Goal: Task Accomplishment & Management: Manage account settings

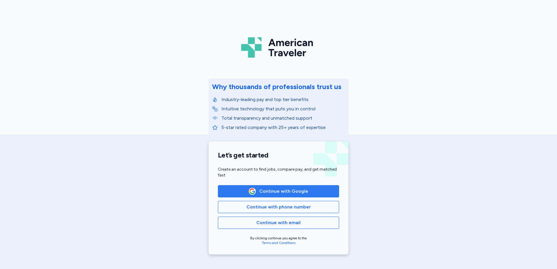
click at [301, 195] on button "Continue with Google" at bounding box center [278, 191] width 121 height 12
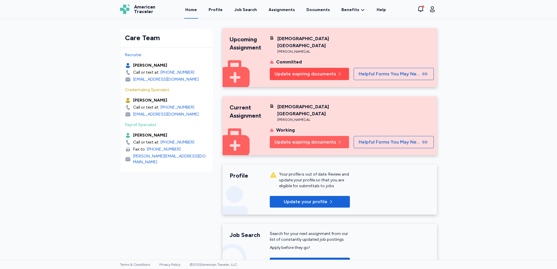
click at [321, 71] on span "Update expiring documents" at bounding box center [306, 74] width 62 height 7
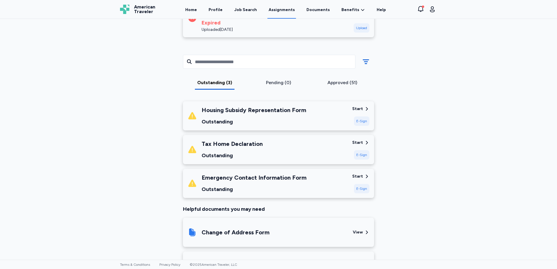
scroll to position [99, 0]
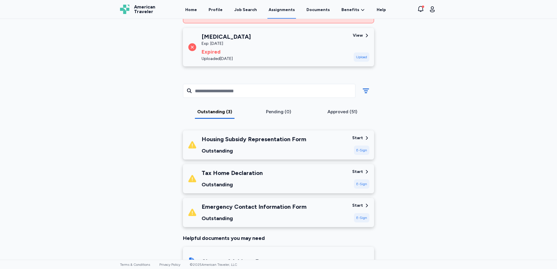
click at [363, 152] on div "E-Sign" at bounding box center [361, 150] width 15 height 9
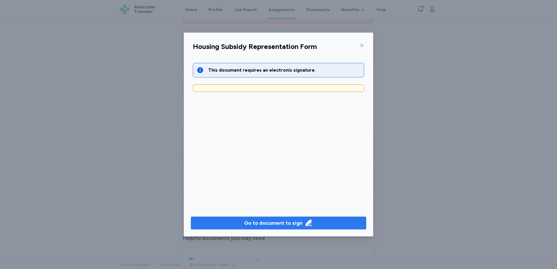
click at [285, 226] on div "Go to document to sign" at bounding box center [273, 223] width 58 height 8
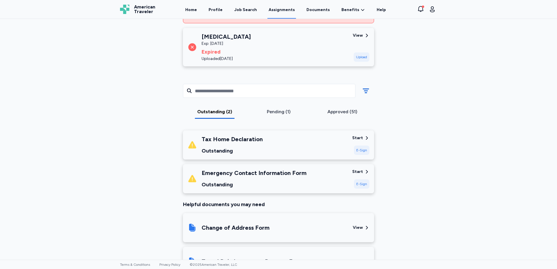
click at [360, 183] on div "E-Sign" at bounding box center [361, 184] width 15 height 9
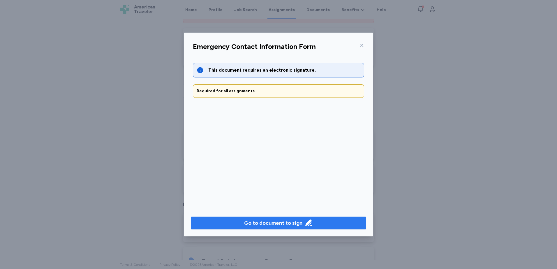
click at [277, 223] on div "Go to document to sign" at bounding box center [273, 223] width 58 height 8
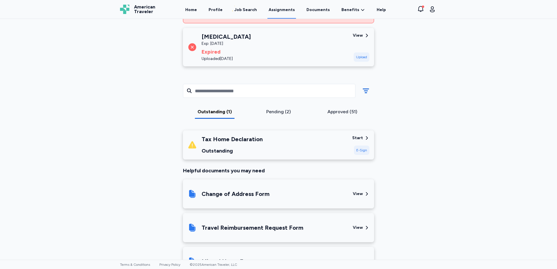
click at [355, 152] on div "E-Sign" at bounding box center [361, 150] width 15 height 9
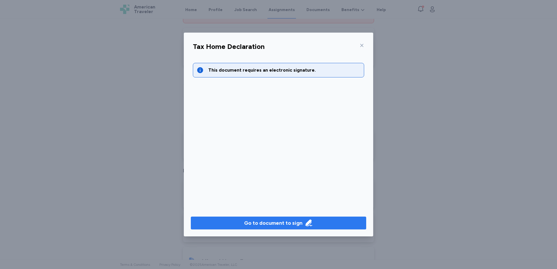
click at [299, 222] on div "Go to document to sign" at bounding box center [273, 223] width 58 height 8
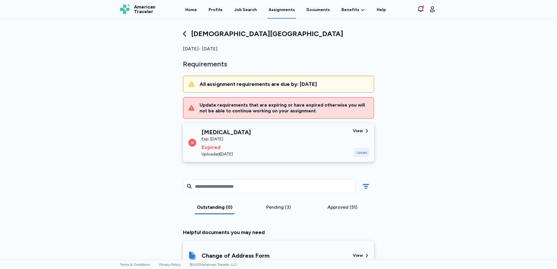
scroll to position [0, 0]
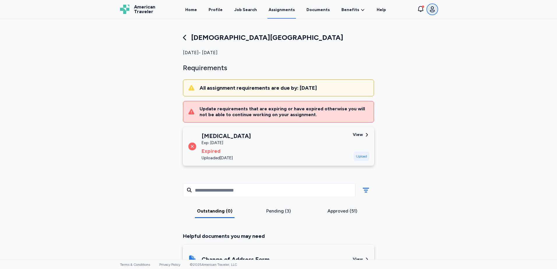
click at [432, 11] on icon "button" at bounding box center [432, 9] width 7 height 7
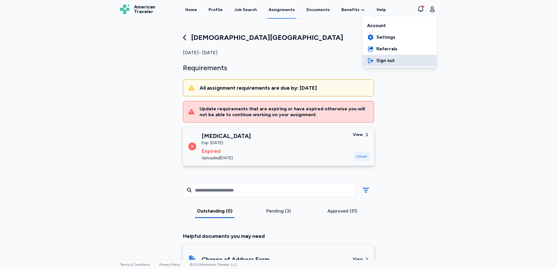
click at [384, 61] on span "Sign out" at bounding box center [386, 60] width 18 height 7
